Goal: Information Seeking & Learning: Learn about a topic

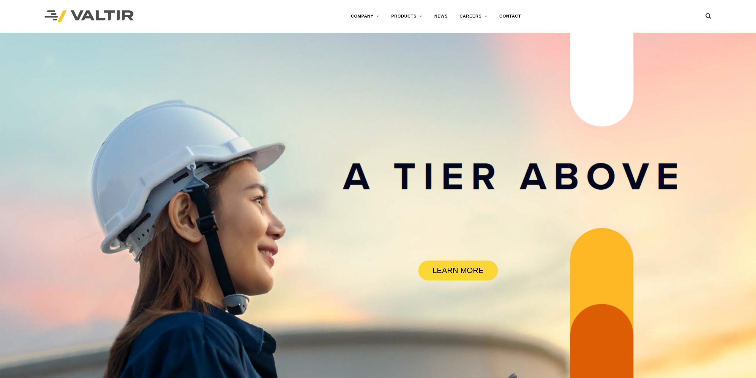
click at [363, 306] on rs-slide "LEARN MORE" at bounding box center [378, 222] width 756 height 378
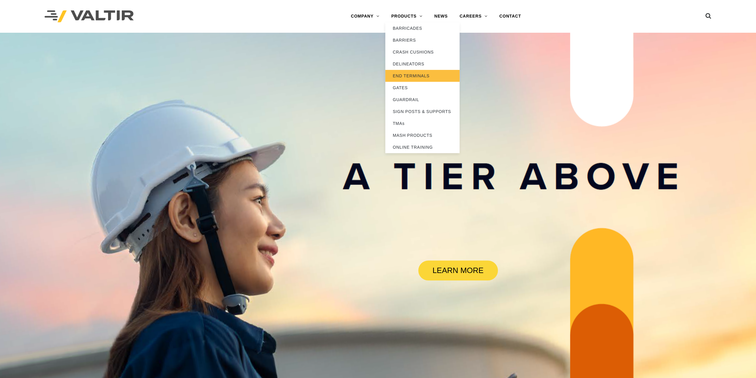
click at [409, 78] on link "END TERMINALS" at bounding box center [423, 76] width 74 height 12
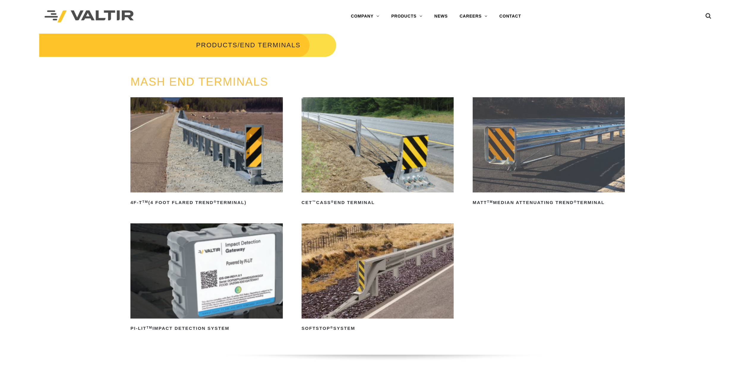
click at [218, 170] on img at bounding box center [206, 144] width 152 height 95
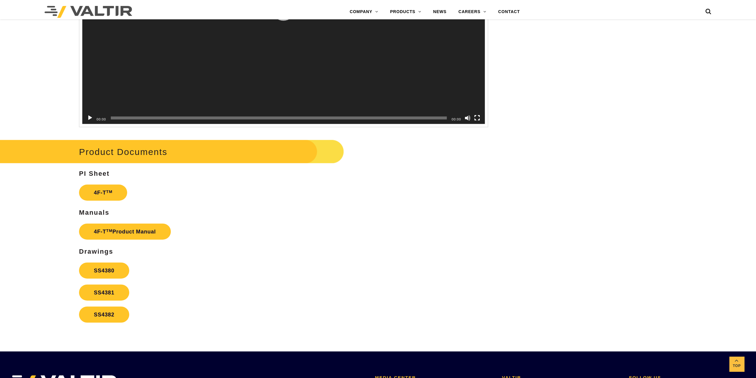
scroll to position [1248, 0]
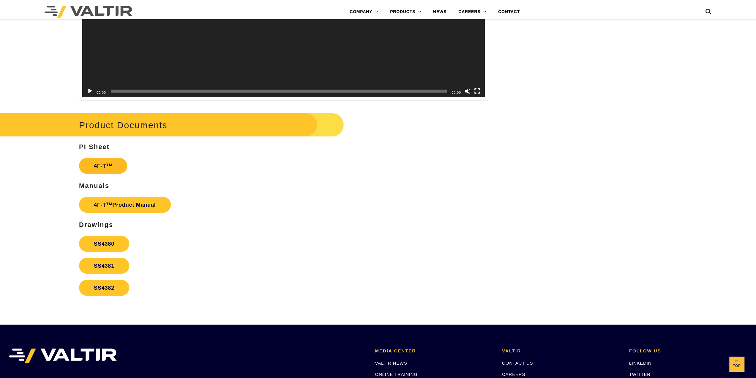
click at [106, 169] on link "4F-T TM" at bounding box center [103, 166] width 48 height 16
